Goal: Information Seeking & Learning: Learn about a topic

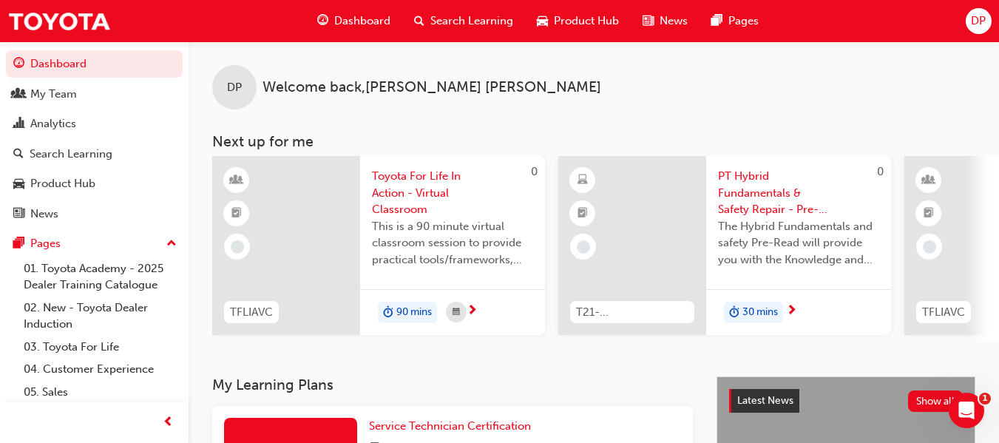
click at [592, 21] on span "Product Hub" at bounding box center [586, 21] width 65 height 17
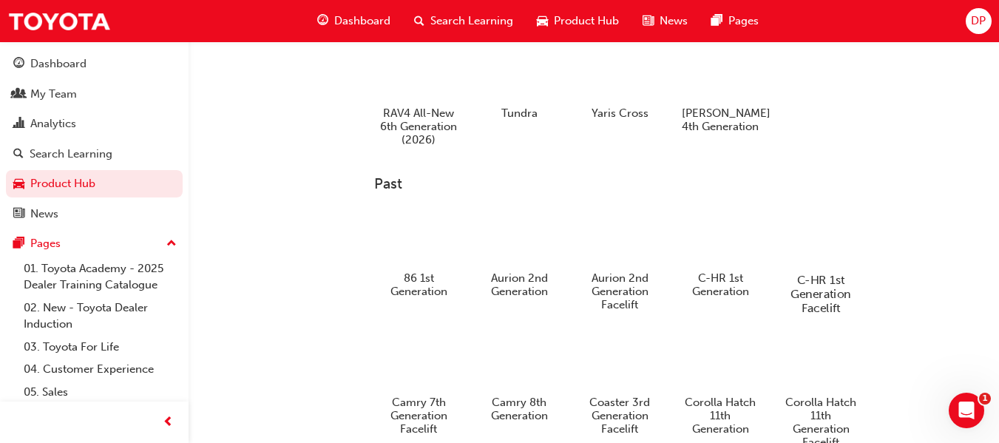
scroll to position [592, 0]
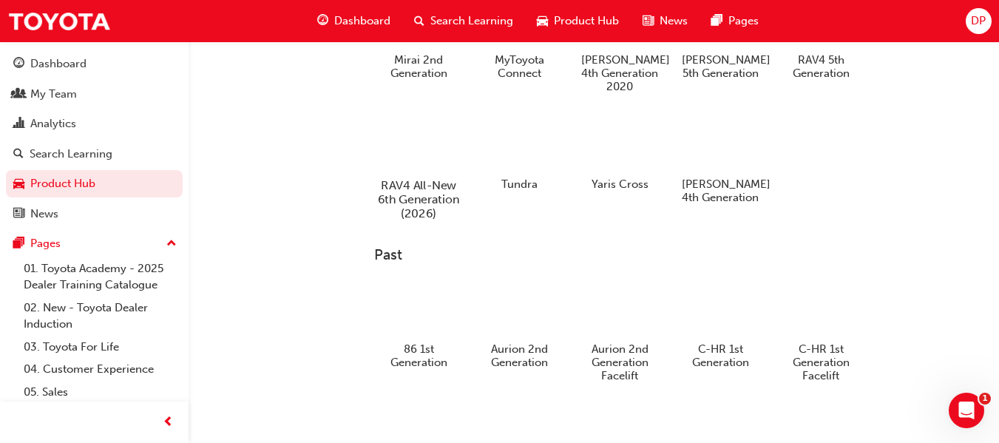
click at [413, 180] on h5 "RAV4 All-New 6th Generation (2026)" at bounding box center [419, 199] width 82 height 42
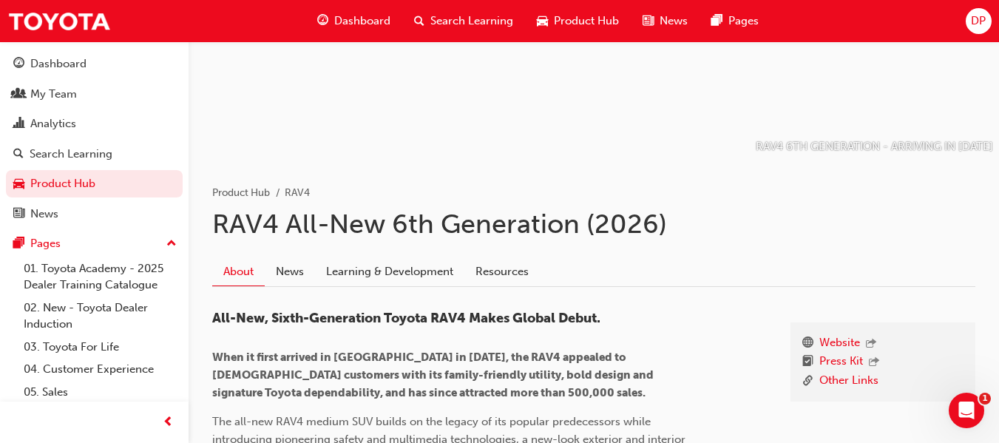
scroll to position [177, 0]
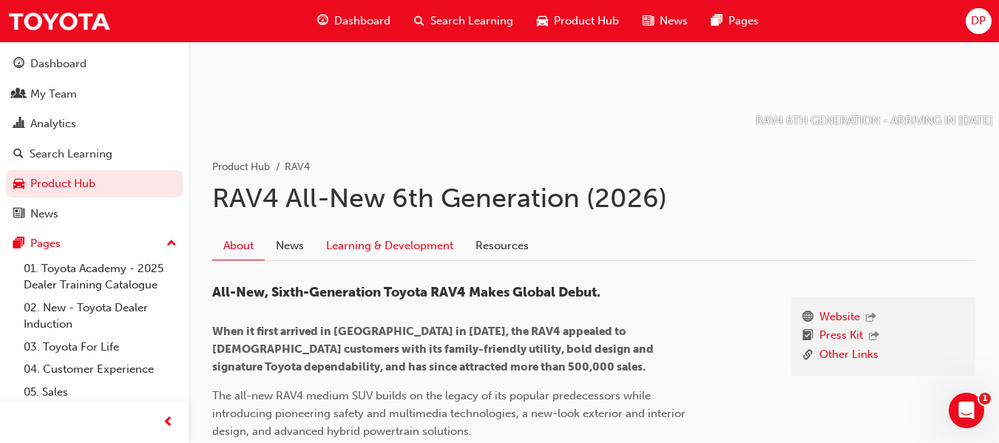
click at [405, 246] on link "Learning & Development" at bounding box center [389, 246] width 149 height 28
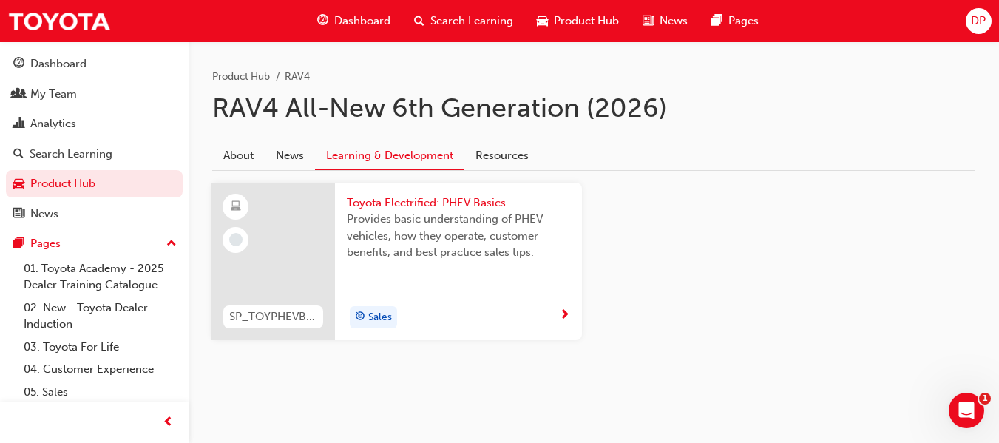
scroll to position [272, 0]
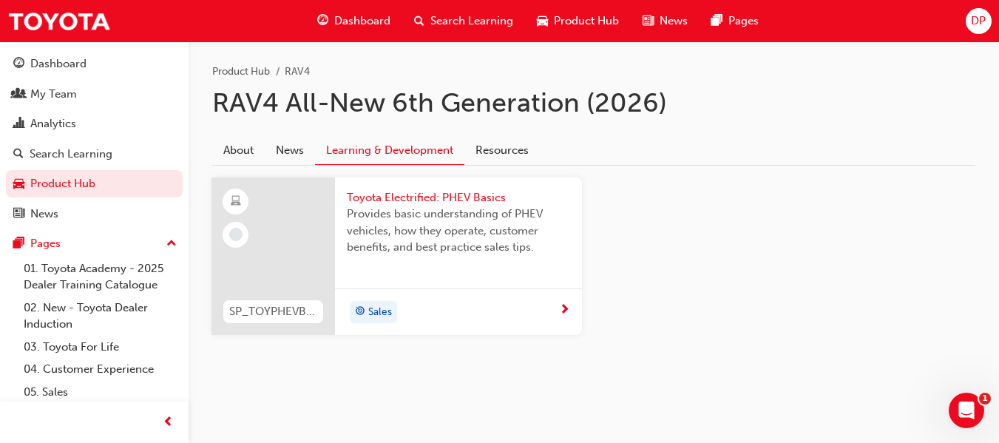
click at [452, 195] on span "Toyota Electrified: PHEV Basics" at bounding box center [458, 197] width 223 height 17
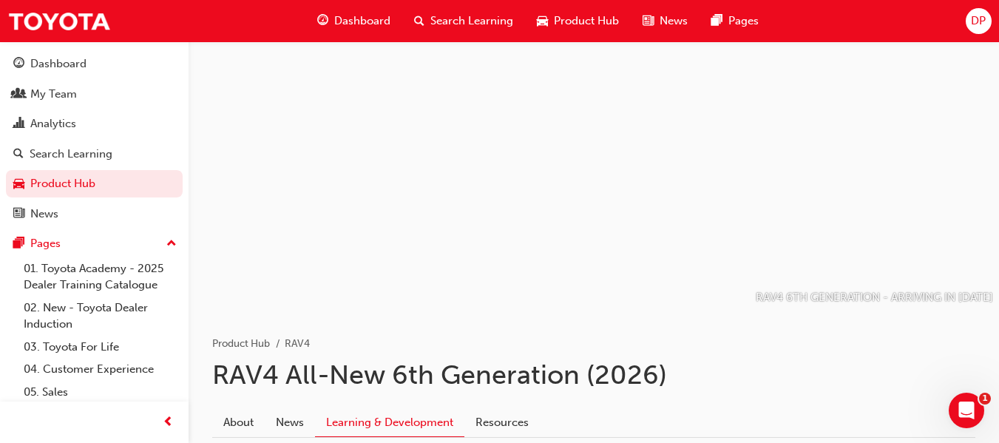
scroll to position [272, 0]
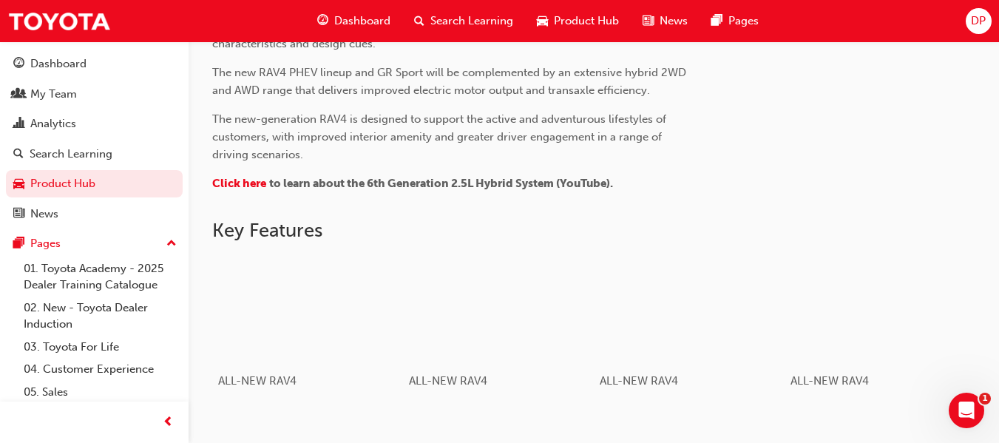
scroll to position [695, 0]
click at [249, 185] on span "Click here" at bounding box center [239, 181] width 54 height 13
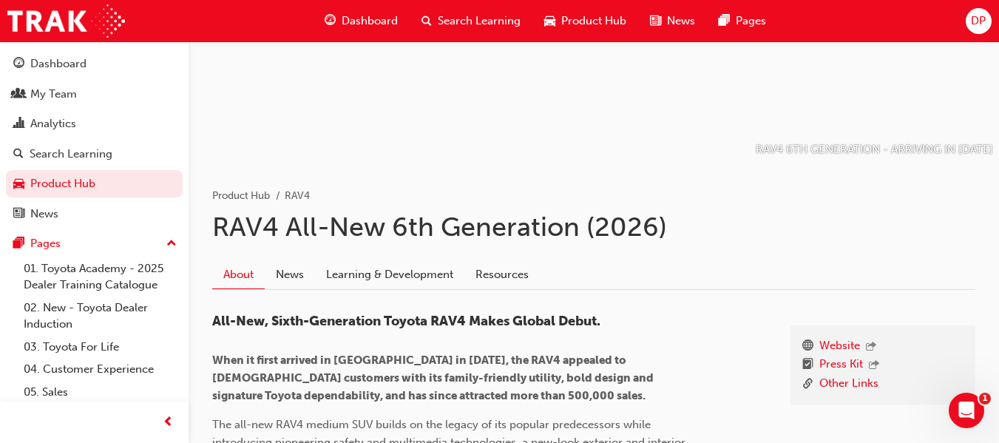
scroll to position [222, 0]
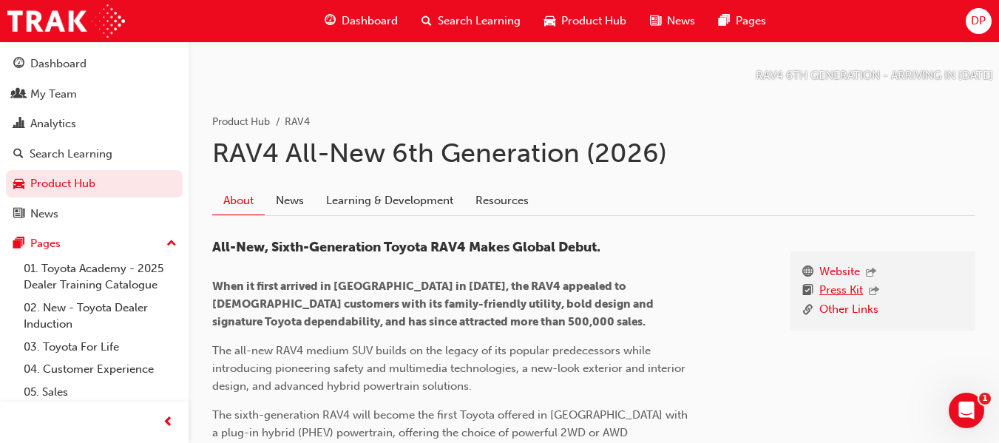
click at [837, 291] on link "Press Kit" at bounding box center [842, 291] width 44 height 19
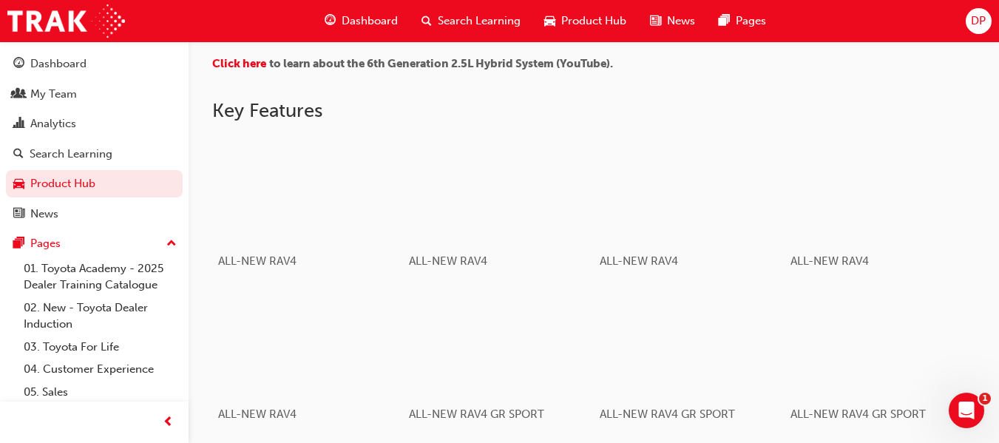
scroll to position [814, 0]
click at [263, 260] on span "ALL-NEW RAV4" at bounding box center [253, 264] width 83 height 14
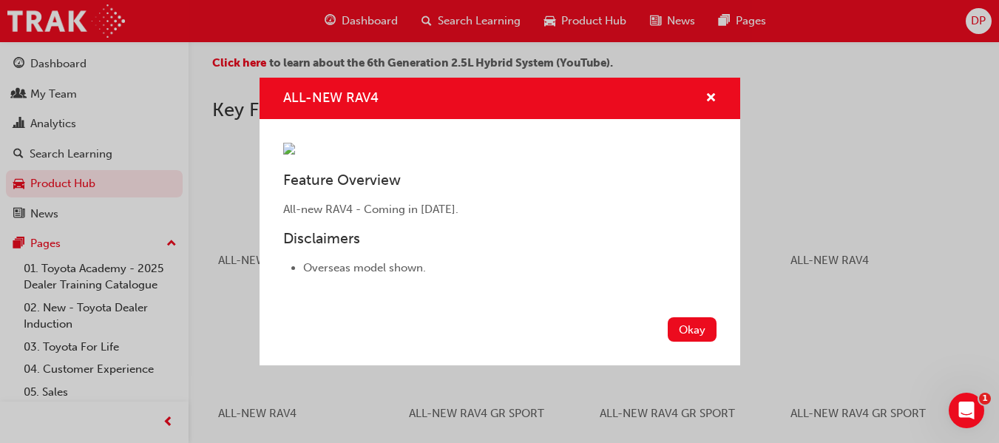
scroll to position [0, 0]
click at [706, 92] on span "cross-icon" at bounding box center [711, 98] width 11 height 13
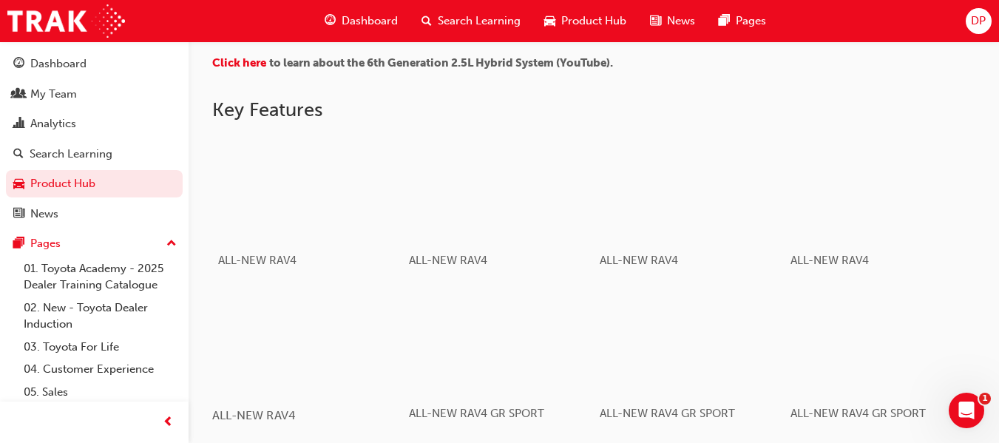
click at [325, 372] on div "button" at bounding box center [307, 341] width 191 height 107
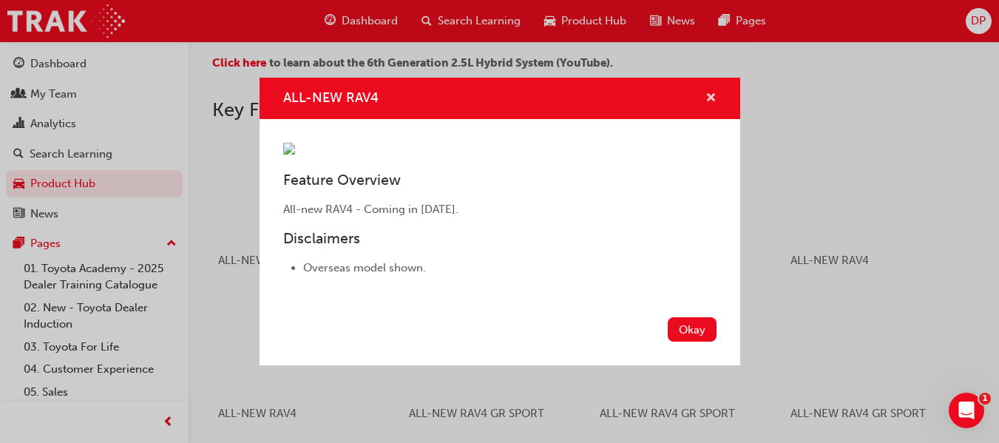
click at [706, 89] on button "ALL-NEW RAV4" at bounding box center [711, 98] width 11 height 18
